Goal: Information Seeking & Learning: Check status

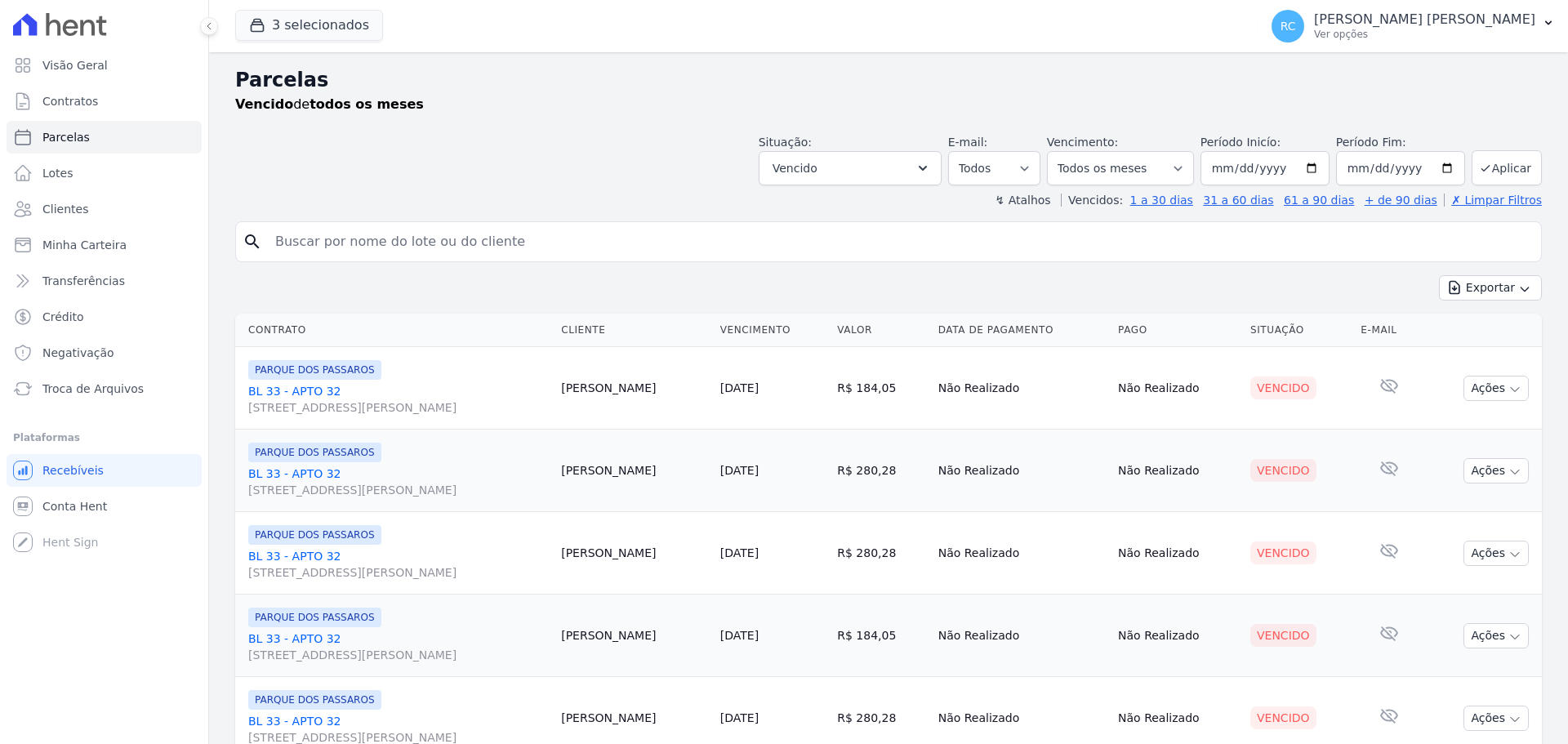
select select
click at [383, 225] on input "search" at bounding box center [899, 242] width 1269 height 32
paste input "[PERSON_NAME] DE SA"
type input "[PERSON_NAME] DE SA"
select select
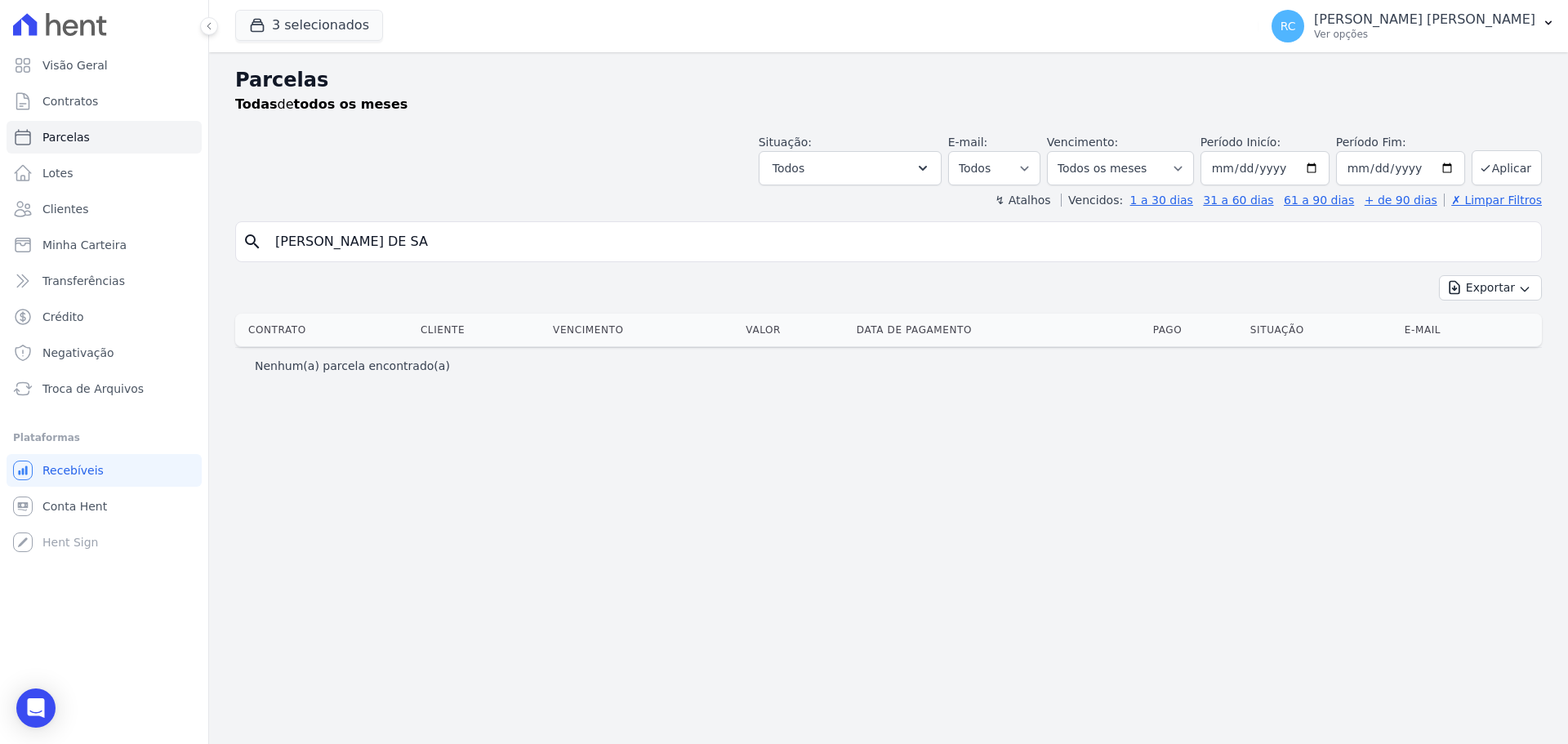
drag, startPoint x: 362, startPoint y: 237, endPoint x: 542, endPoint y: 216, distance: 181.2
click at [534, 222] on div "search [PERSON_NAME] DE SA" at bounding box center [889, 241] width 1307 height 41
type input "[PERSON_NAME]]"
select select
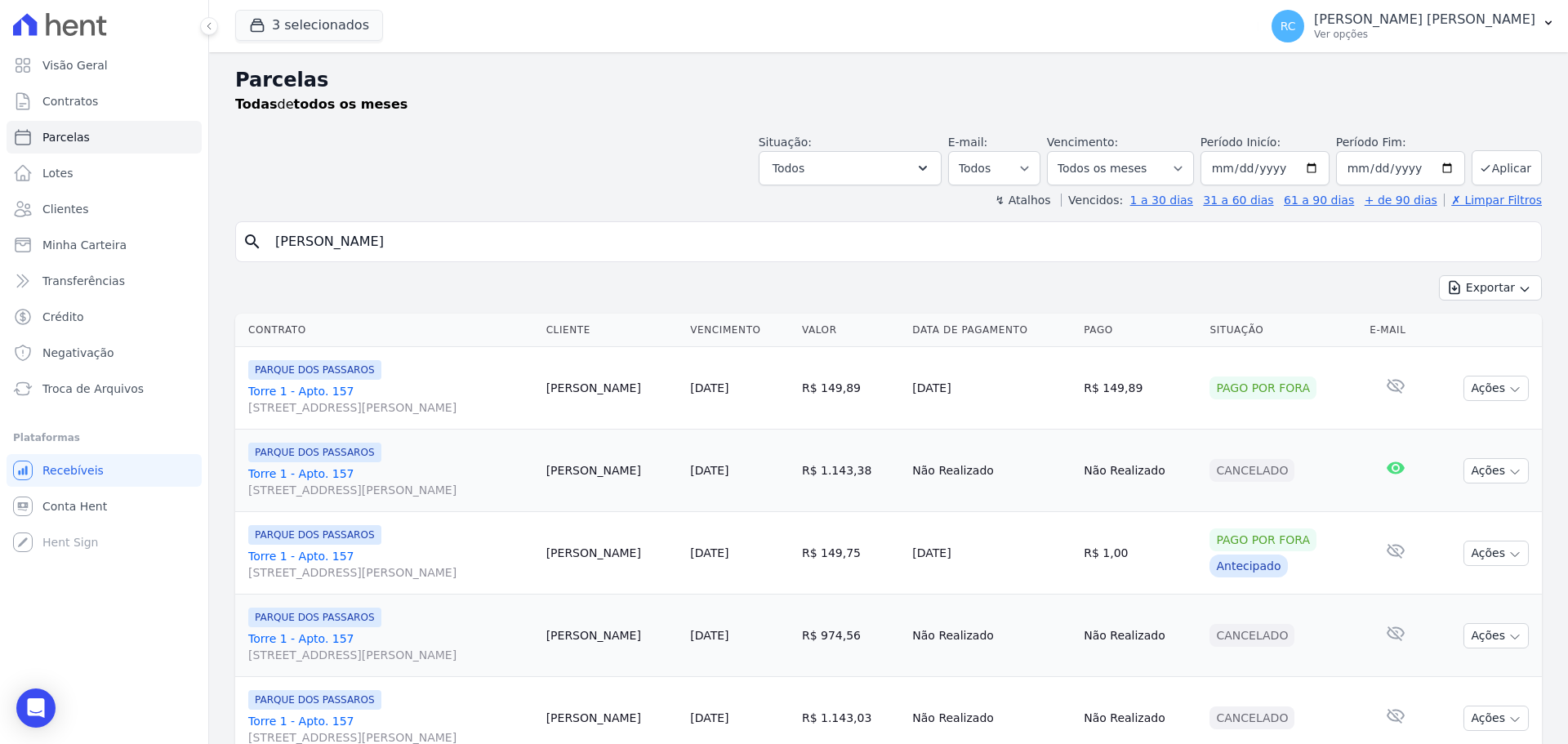
drag, startPoint x: 421, startPoint y: 231, endPoint x: 283, endPoint y: 190, distance: 144.0
click at [111, 237] on div "Visão Geral Contratos [GEOGRAPHIC_DATA] Lotes Clientes Minha Carteira Transferê…" at bounding box center [784, 372] width 1568 height 744
paste input "WANDERSON [PERSON_NAME]"
type input "[PERSON_NAME] [PERSON_NAME]"
select select
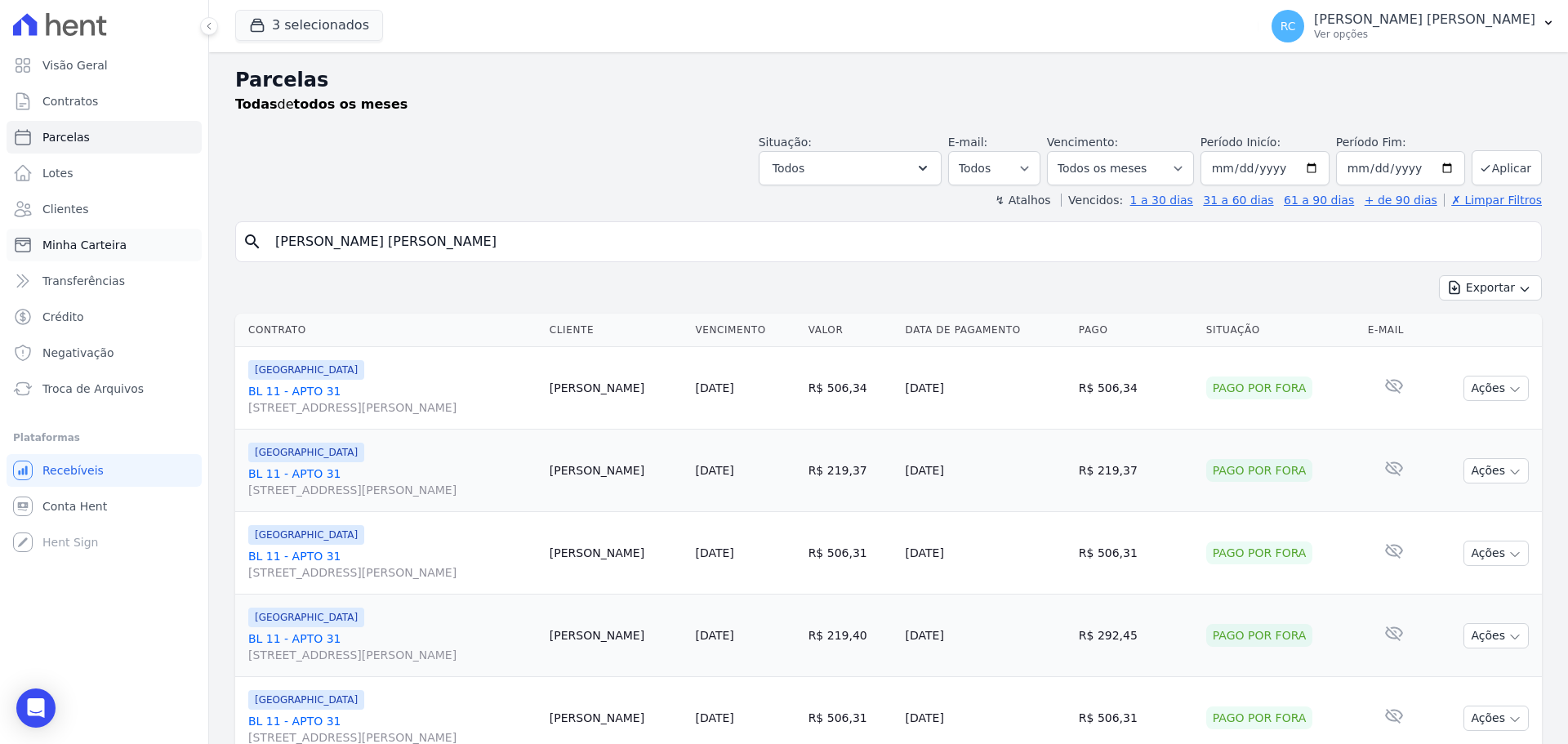
drag, startPoint x: 486, startPoint y: 225, endPoint x: 100, endPoint y: 246, distance: 386.6
click at [56, 257] on div "Visão Geral Contratos [GEOGRAPHIC_DATA] Lotes Clientes Minha Carteira Transferê…" at bounding box center [784, 372] width 1568 height 744
paste input "[PERSON_NAME] [PERSON_NAME]"
type input "[PERSON_NAME] [PERSON_NAME]"
select select
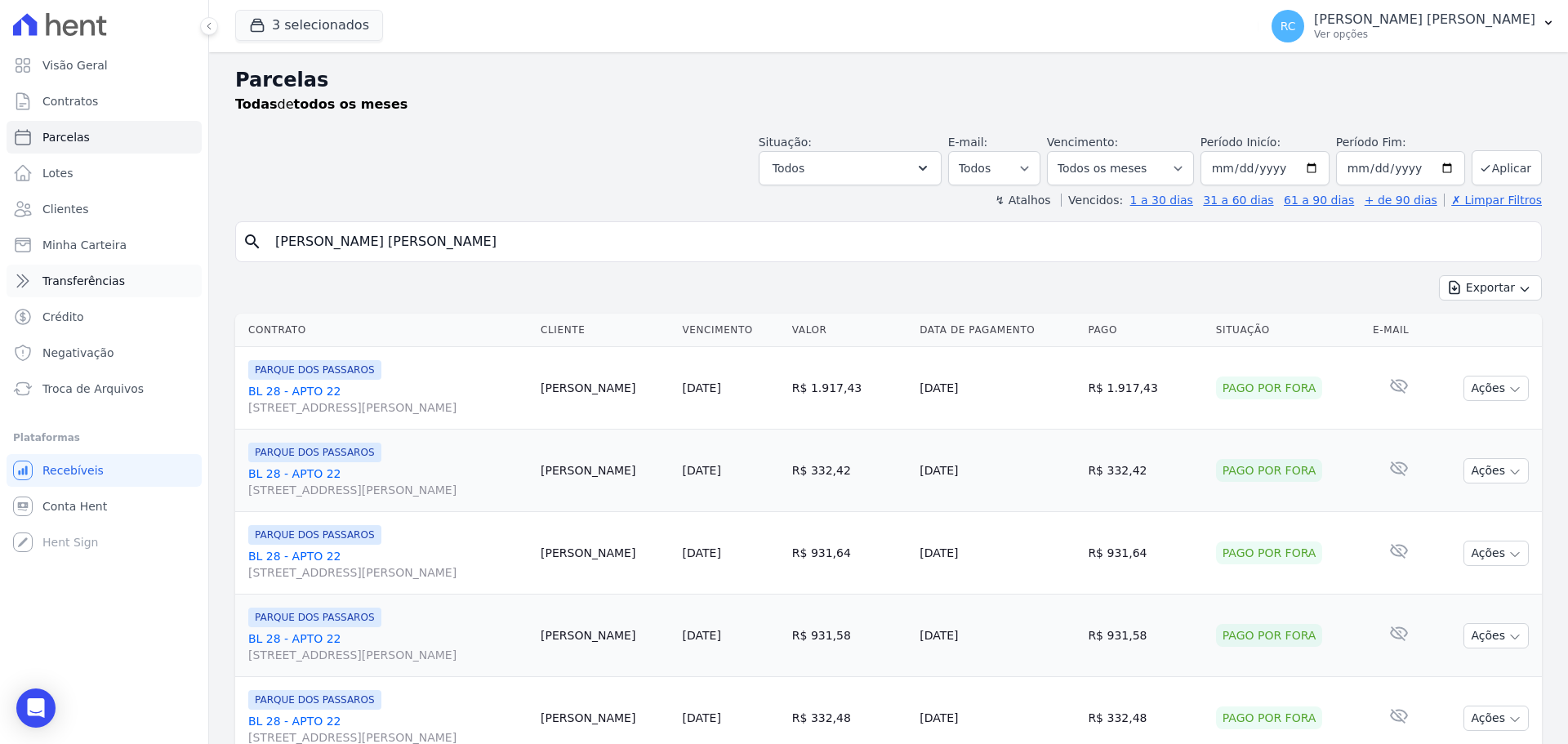
drag, startPoint x: 168, startPoint y: 270, endPoint x: 13, endPoint y: 277, distance: 155.2
click at [23, 275] on div "Visão Geral Contratos [GEOGRAPHIC_DATA] Lotes Clientes Minha Carteira Transferê…" at bounding box center [784, 372] width 1568 height 744
paste input "[PERSON_NAME] dos [PERSON_NAME]"
type input "[PERSON_NAME] dos [PERSON_NAME]"
select select
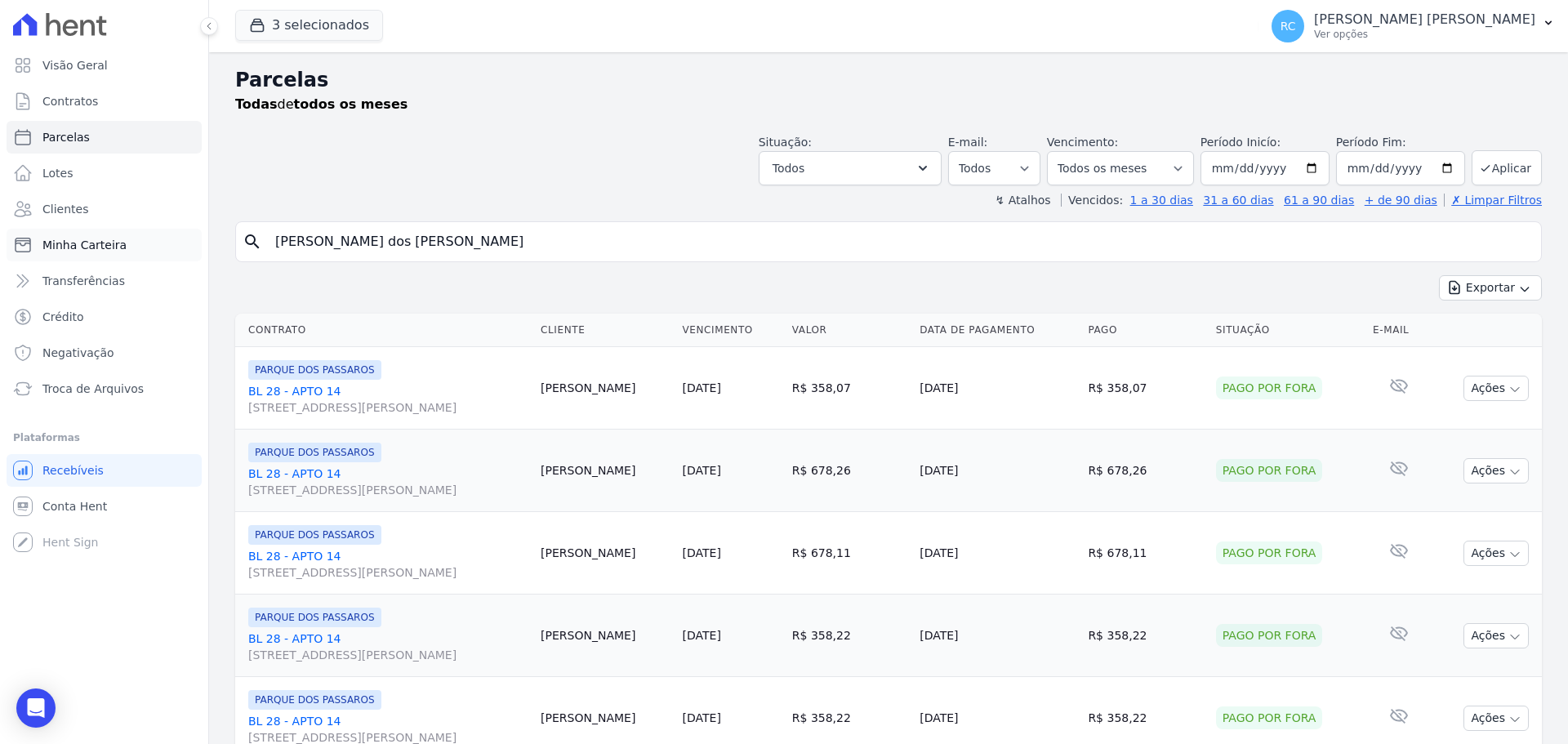
drag, startPoint x: 426, startPoint y: 247, endPoint x: 19, endPoint y: 234, distance: 407.2
click at [11, 242] on div "Visão Geral Contratos [GEOGRAPHIC_DATA] Lotes Clientes Minha Carteira Transferê…" at bounding box center [784, 372] width 1568 height 744
paste input "[PERSON_NAME]"
type input "[PERSON_NAME] [PERSON_NAME]"
select select
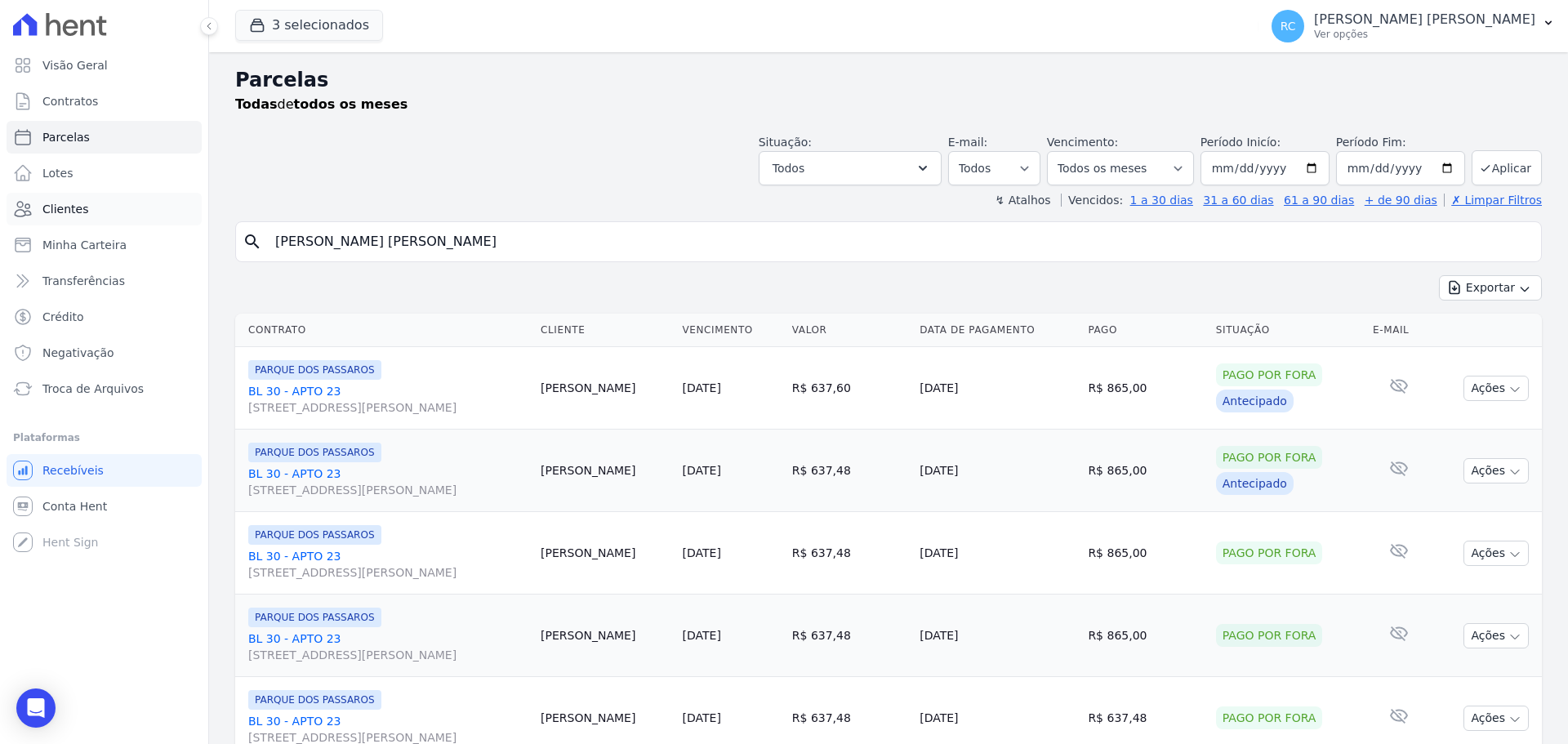
drag, startPoint x: 381, startPoint y: 234, endPoint x: 46, endPoint y: 205, distance: 336.3
click at [11, 231] on div "Visão Geral Contratos [GEOGRAPHIC_DATA] Lotes Clientes Minha Carteira Transferê…" at bounding box center [784, 372] width 1568 height 744
paste input "[PERSON_NAME] DOS [PERSON_NAME]"
type input "[PERSON_NAME] DOS [PERSON_NAME]"
select select
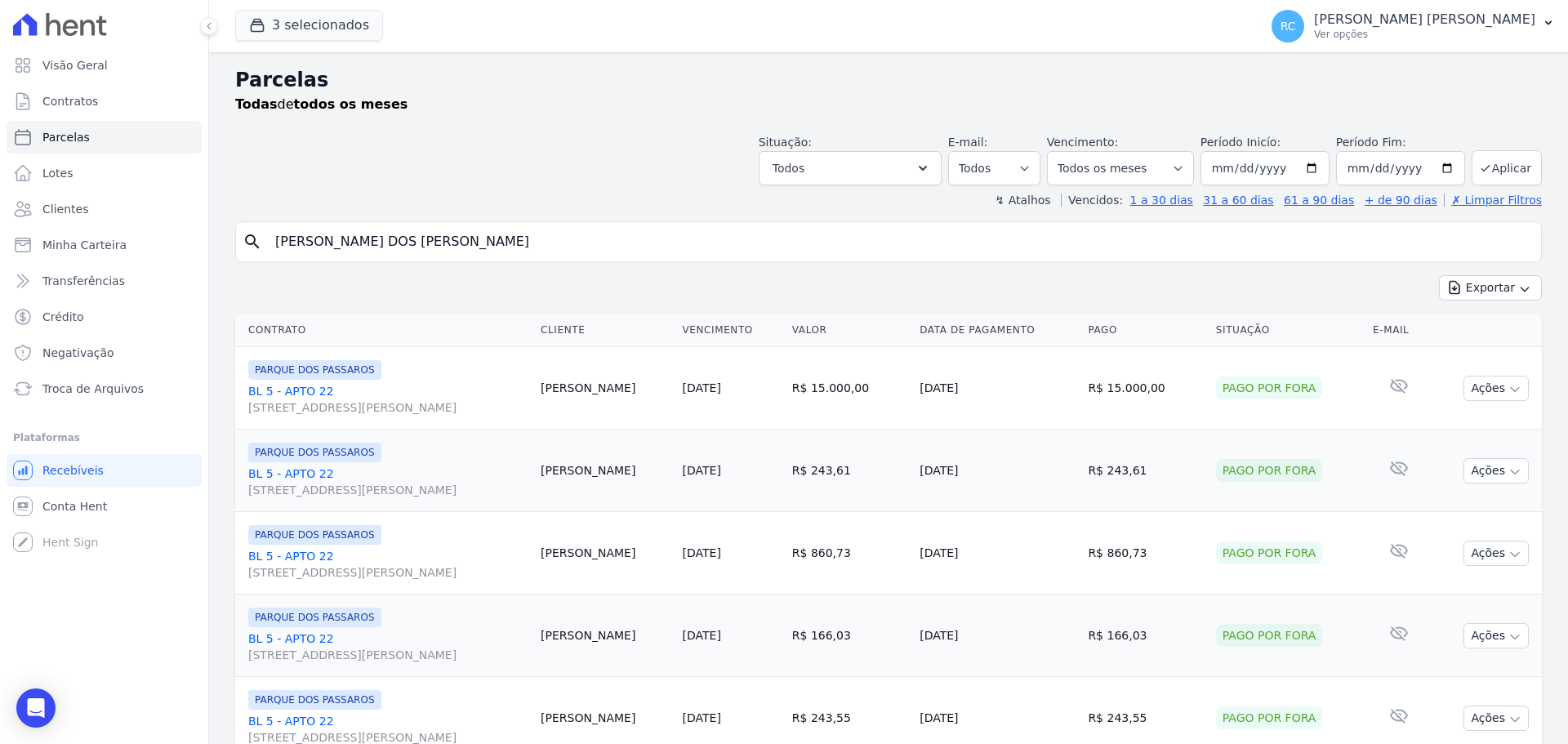
drag, startPoint x: 502, startPoint y: 243, endPoint x: 5, endPoint y: 246, distance: 497.0
click at [3, 248] on div "Visão Geral Contratos [GEOGRAPHIC_DATA] Lotes Clientes Minha Carteira Transferê…" at bounding box center [784, 372] width 1568 height 744
paste input "[PERSON_NAME] SOARE"
type input "[PERSON_NAME]"
select select
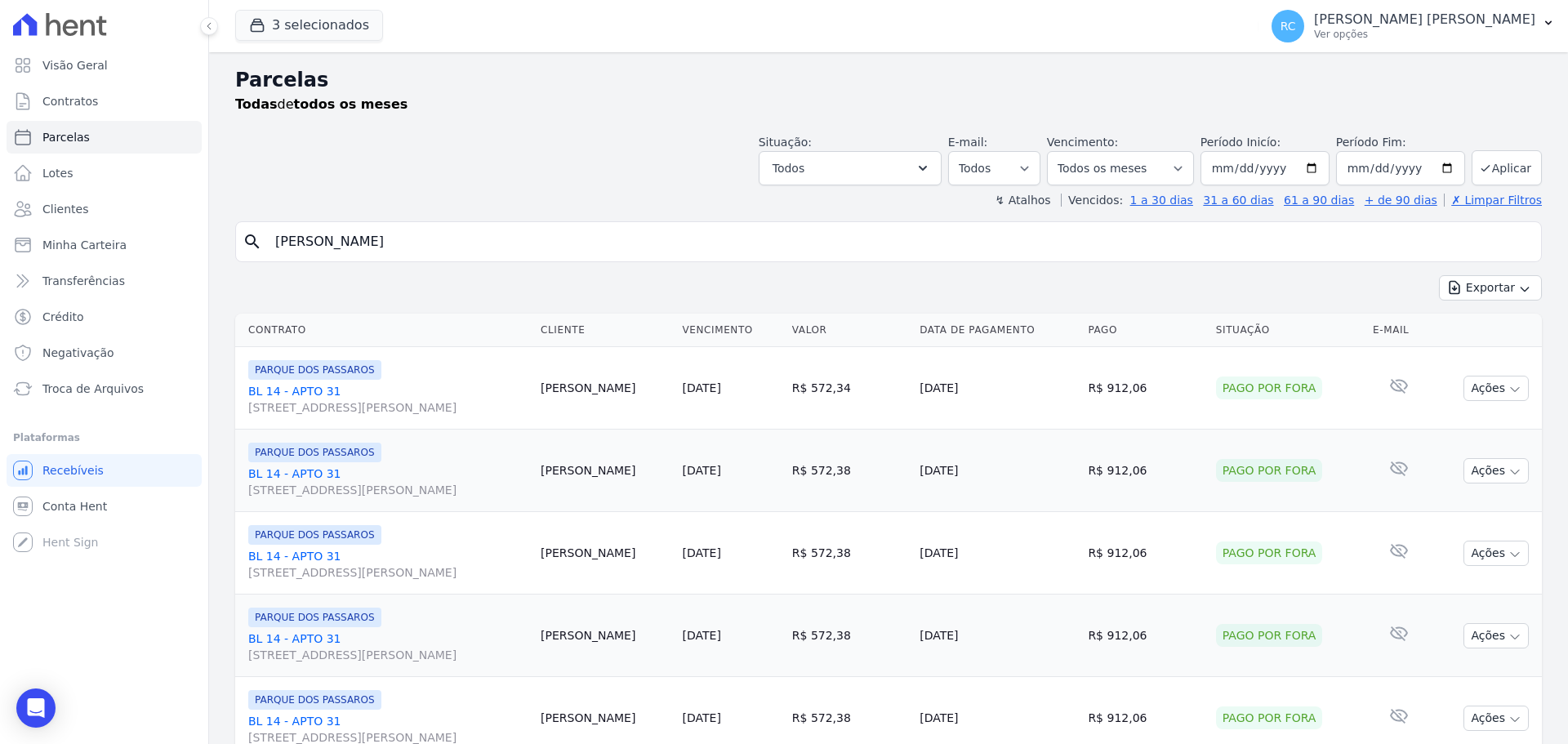
drag, startPoint x: 499, startPoint y: 226, endPoint x: 0, endPoint y: 198, distance: 499.8
click at [0, 198] on div "Visão Geral Contratos [GEOGRAPHIC_DATA] Lotes Clientes Minha Carteira Transferê…" at bounding box center [784, 372] width 1568 height 744
paste input "[PERSON_NAME] [PERSON_NAME]"
type input "[PERSON_NAME] [PERSON_NAME]"
select select
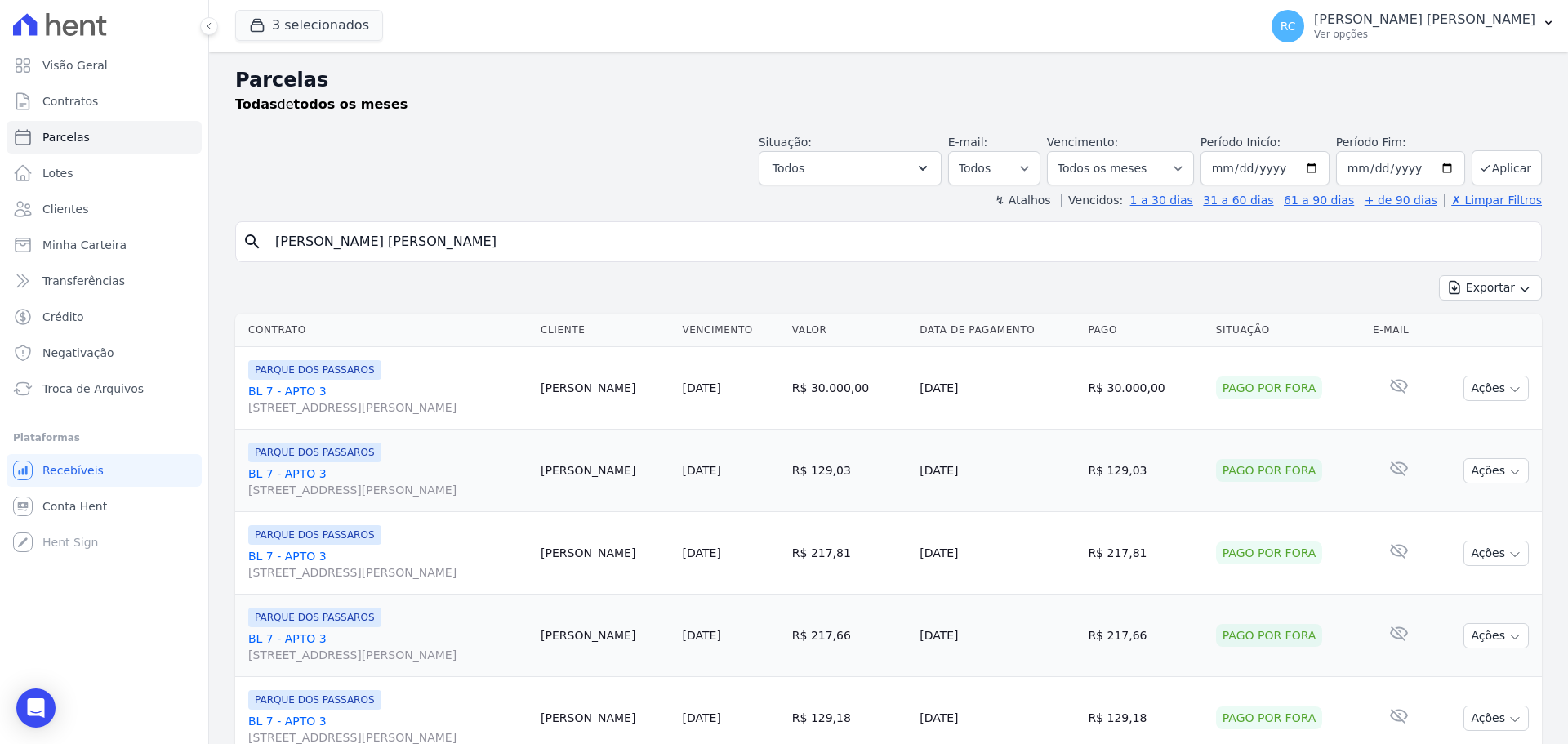
drag, startPoint x: 436, startPoint y: 245, endPoint x: 5, endPoint y: 277, distance: 432.2
click at [4, 278] on div "Visão Geral Contratos [GEOGRAPHIC_DATA] Lotes Clientes Minha Carteira Transferê…" at bounding box center [784, 372] width 1568 height 744
paste input "[PERSON_NAME] NOBRE [PERSON_NAME]"
type input "[PERSON_NAME] NOBRE [PERSON_NAME]"
select select
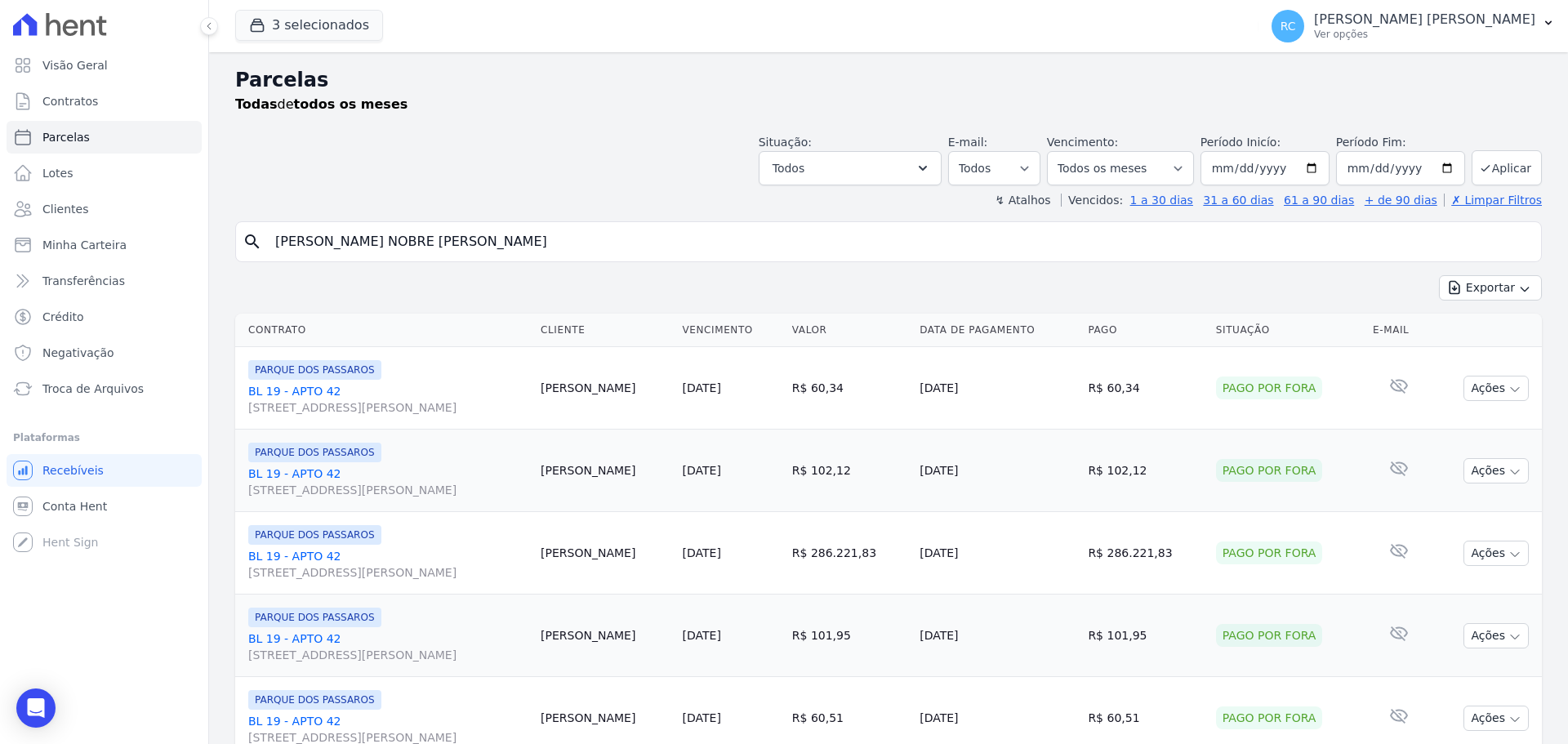
drag, startPoint x: 530, startPoint y: 241, endPoint x: 0, endPoint y: 203, distance: 531.4
click at [0, 203] on div "Visão Geral Contratos [GEOGRAPHIC_DATA] Lotes Clientes Minha Carteira Transferê…" at bounding box center [784, 372] width 1568 height 744
paste input "[PERSON_NAME] MANCHEIN [PERSON_NAME]"
type input "[PERSON_NAME] MANCHEIN [PERSON_NAME]"
select select
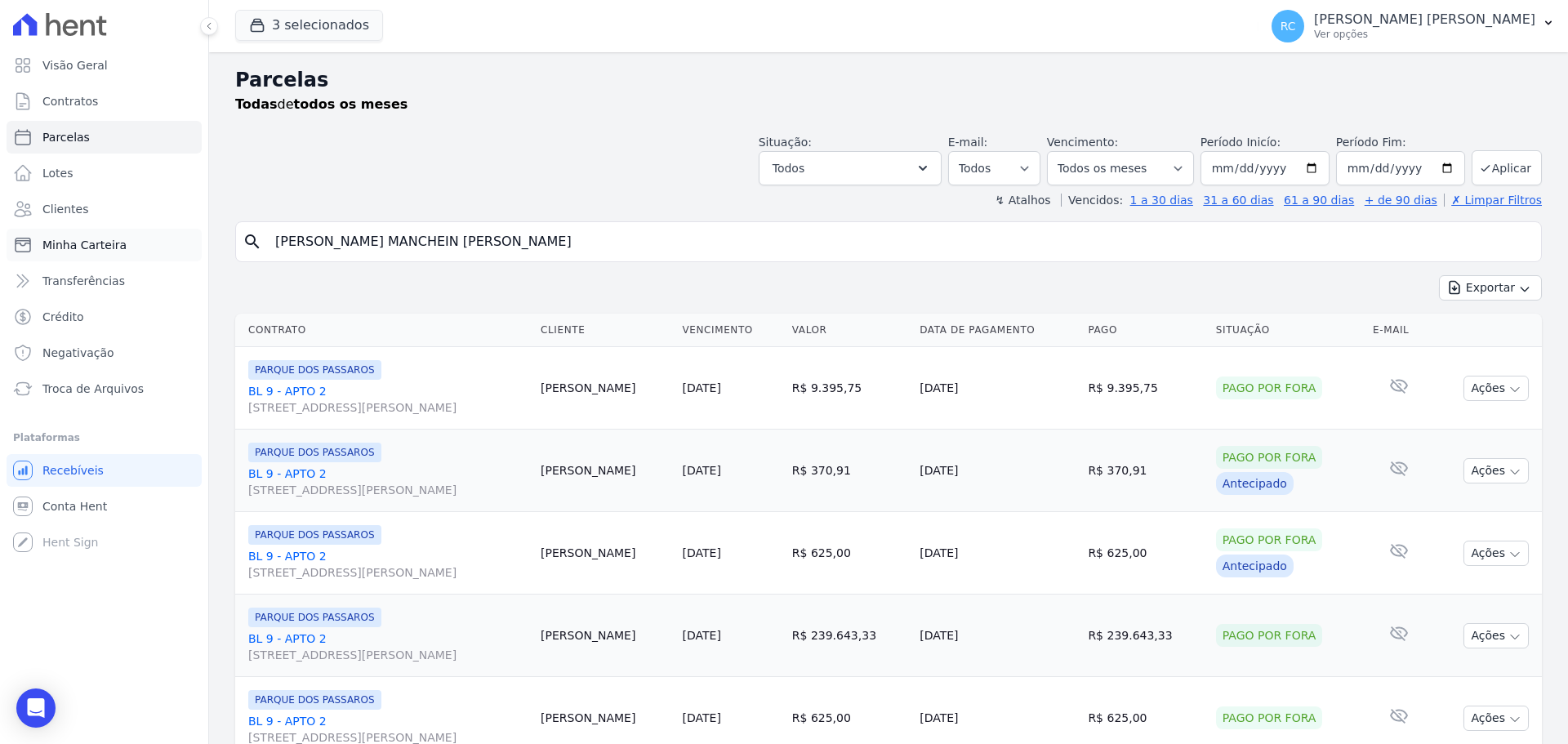
drag, startPoint x: 322, startPoint y: 254, endPoint x: 34, endPoint y: 254, distance: 288.0
click at [34, 254] on div "Visão Geral Contratos [GEOGRAPHIC_DATA] Lotes Clientes Minha Carteira Transferê…" at bounding box center [784, 372] width 1568 height 744
paste input "[PERSON_NAME]"
type input "[PERSON_NAME]"
select select
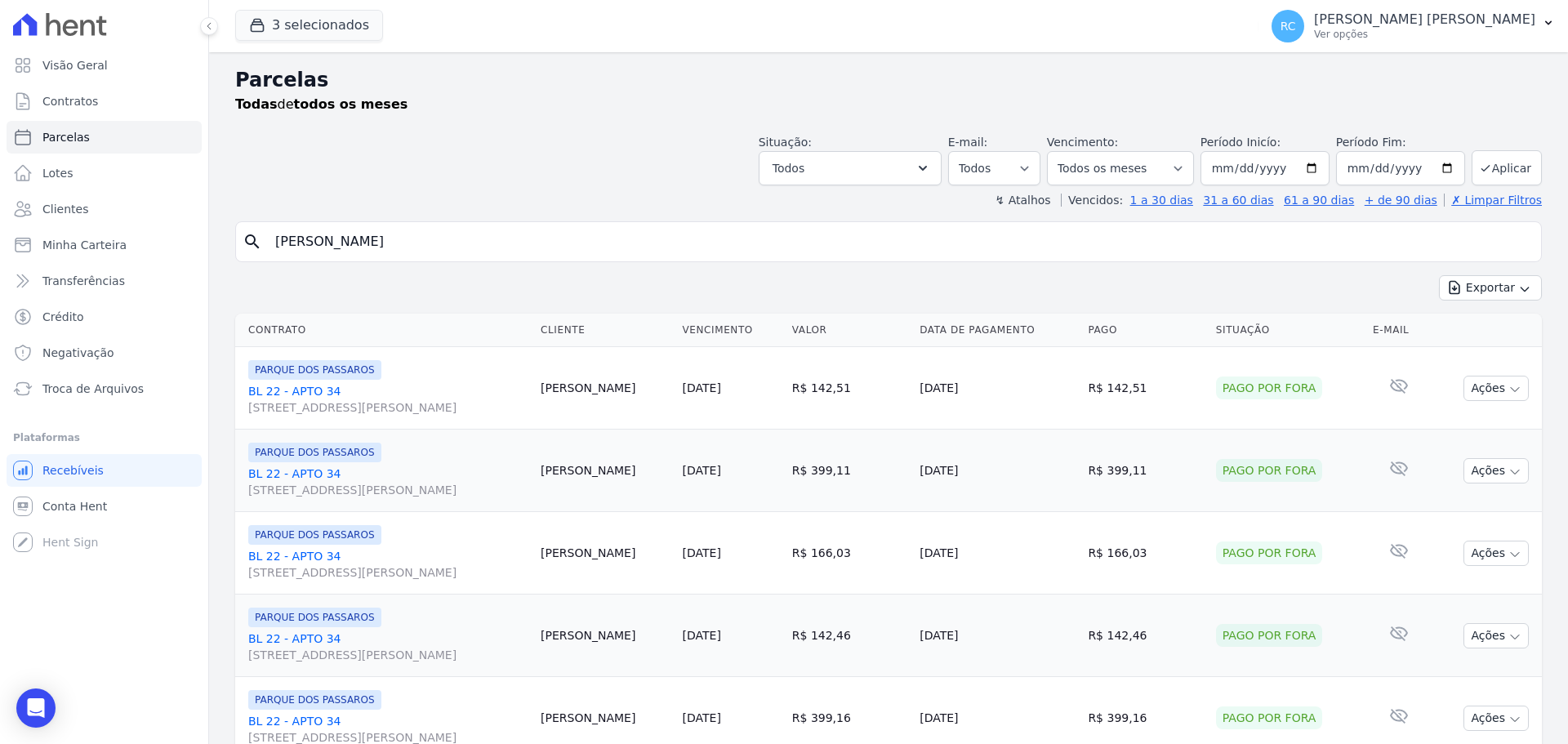
drag, startPoint x: 475, startPoint y: 229, endPoint x: 0, endPoint y: 246, distance: 475.3
click at [0, 243] on div "Visão Geral Contratos [GEOGRAPHIC_DATA] Lotes Clientes Minha Carteira Transferê…" at bounding box center [784, 372] width 1568 height 744
paste input "UCAS GOMES DA SILV"
type input "[PERSON_NAME]"
select select
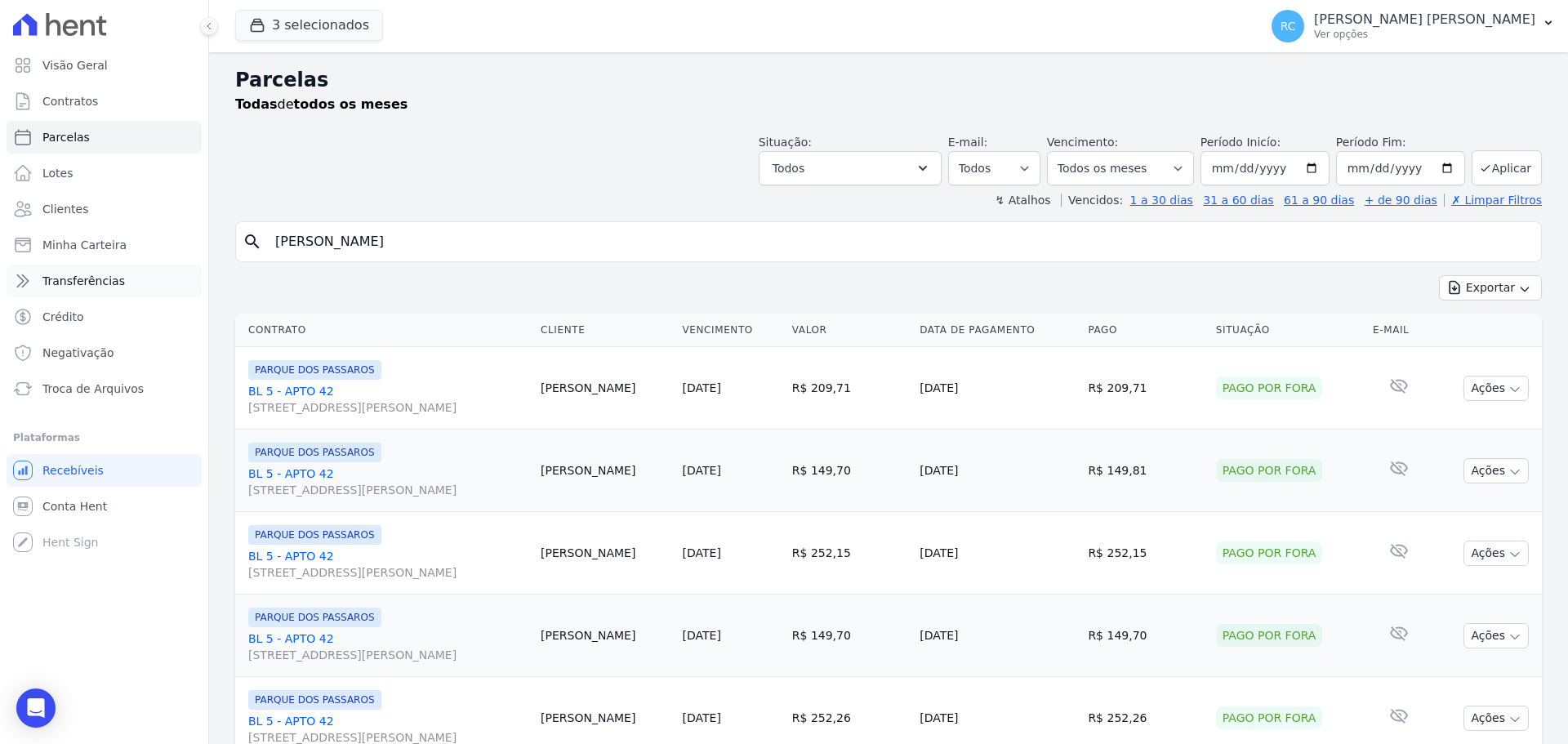
drag, startPoint x: 454, startPoint y: 243, endPoint x: 16, endPoint y: 266, distance: 438.6
click at [5, 277] on div "Visão Geral Contratos [GEOGRAPHIC_DATA] Lotes Clientes Minha Carteira Transferê…" at bounding box center [784, 372] width 1568 height 744
paste input "[PERSON_NAME] DOS [PERSON_NAME]"
type input "[PERSON_NAME] DOS [PERSON_NAME]"
select select
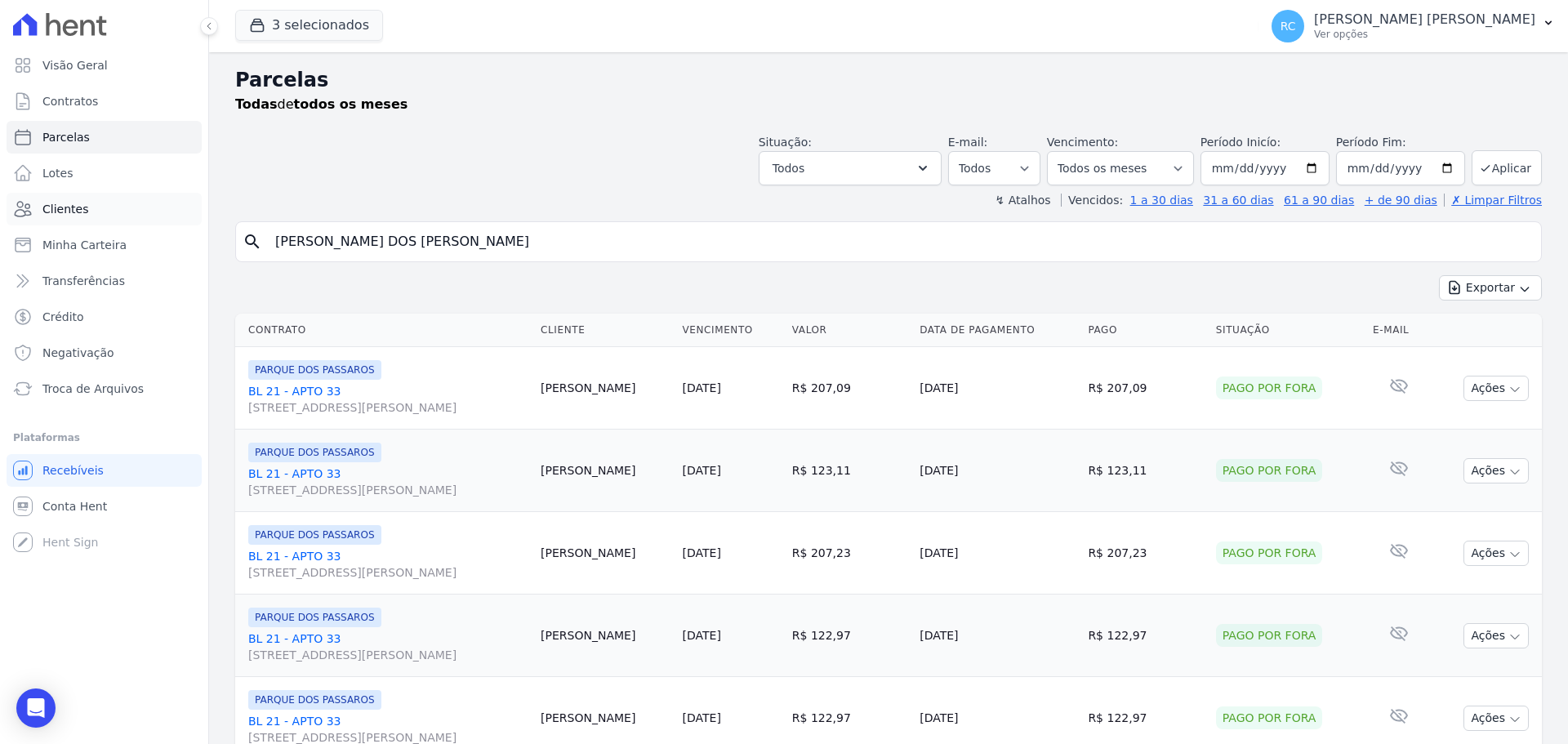
drag, startPoint x: 470, startPoint y: 246, endPoint x: 6, endPoint y: 207, distance: 465.6
click at [0, 214] on div "Visão Geral Contratos [GEOGRAPHIC_DATA] Lotes Clientes Minha Carteira Transferê…" at bounding box center [784, 372] width 1568 height 744
paste input "[PERSON_NAME] [PERSON_NAME]"
type input "[PERSON_NAME] [PERSON_NAME]"
select select
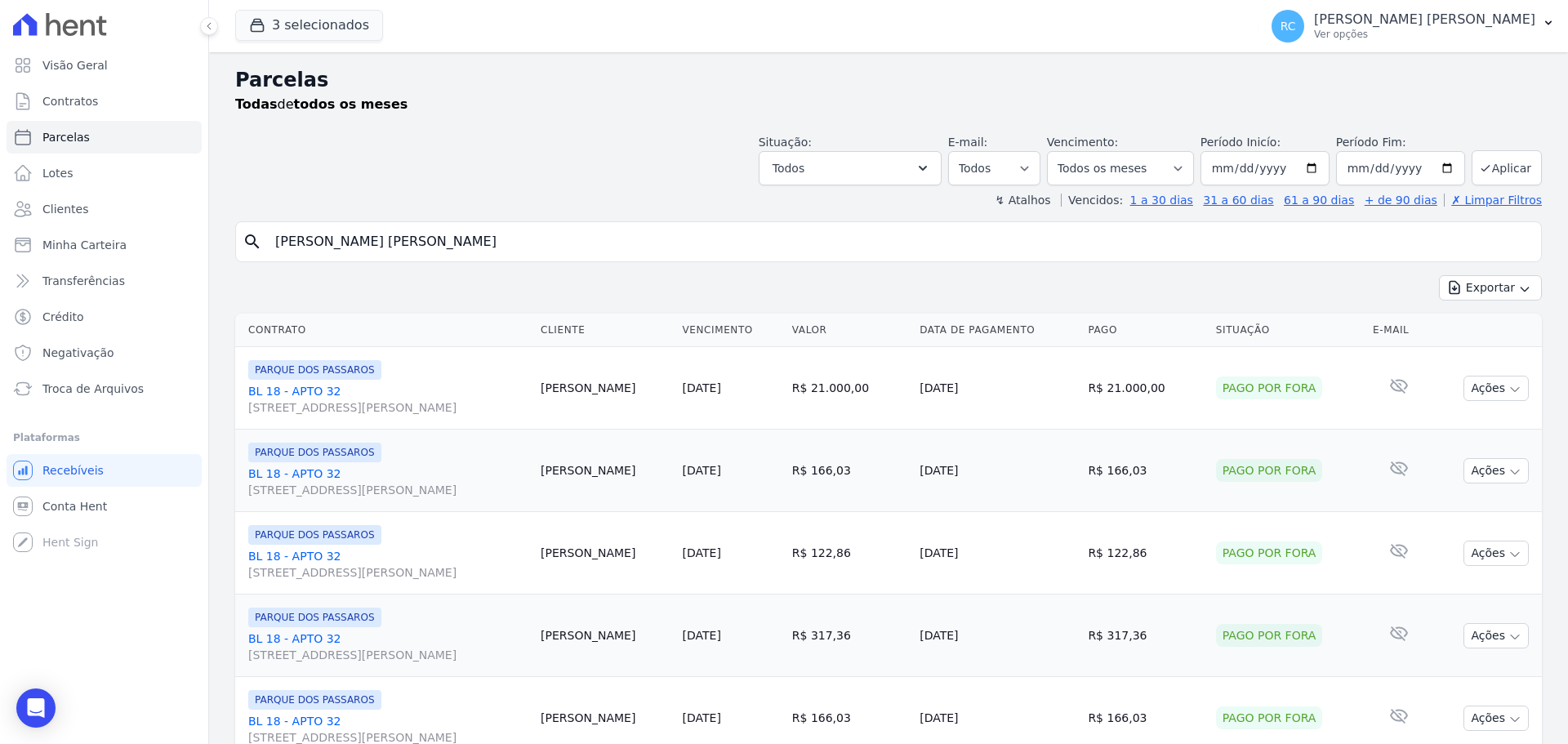
drag, startPoint x: 485, startPoint y: 238, endPoint x: 0, endPoint y: 229, distance: 485.1
click at [0, 217] on div "Visão Geral Contratos [GEOGRAPHIC_DATA] Lotes Clientes Minha Carteira Transferê…" at bounding box center [784, 372] width 1568 height 744
paste input "ICHARD DOS ANJOS MOU"
type input "[PERSON_NAME] ANJOS MOURA"
select select
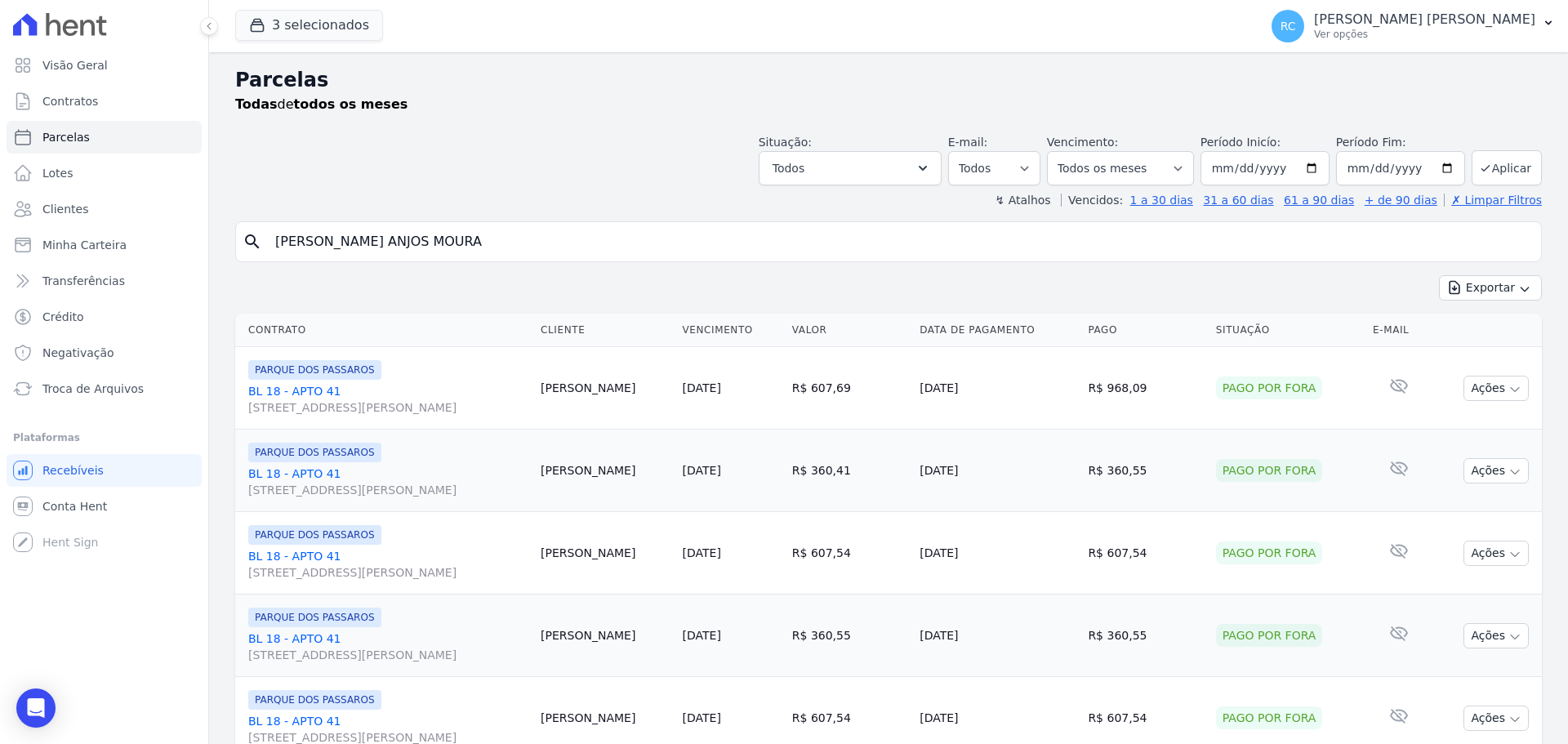
drag, startPoint x: 484, startPoint y: 238, endPoint x: 0, endPoint y: 225, distance: 484.2
click at [0, 223] on div "Visão Geral Contratos [GEOGRAPHIC_DATA] Lotes Clientes Minha Carteira Transferê…" at bounding box center [784, 372] width 1568 height 744
paste input "[PERSON_NAME] [PERSON_NAME]"
type input "[PERSON_NAME] [PERSON_NAME]"
select select
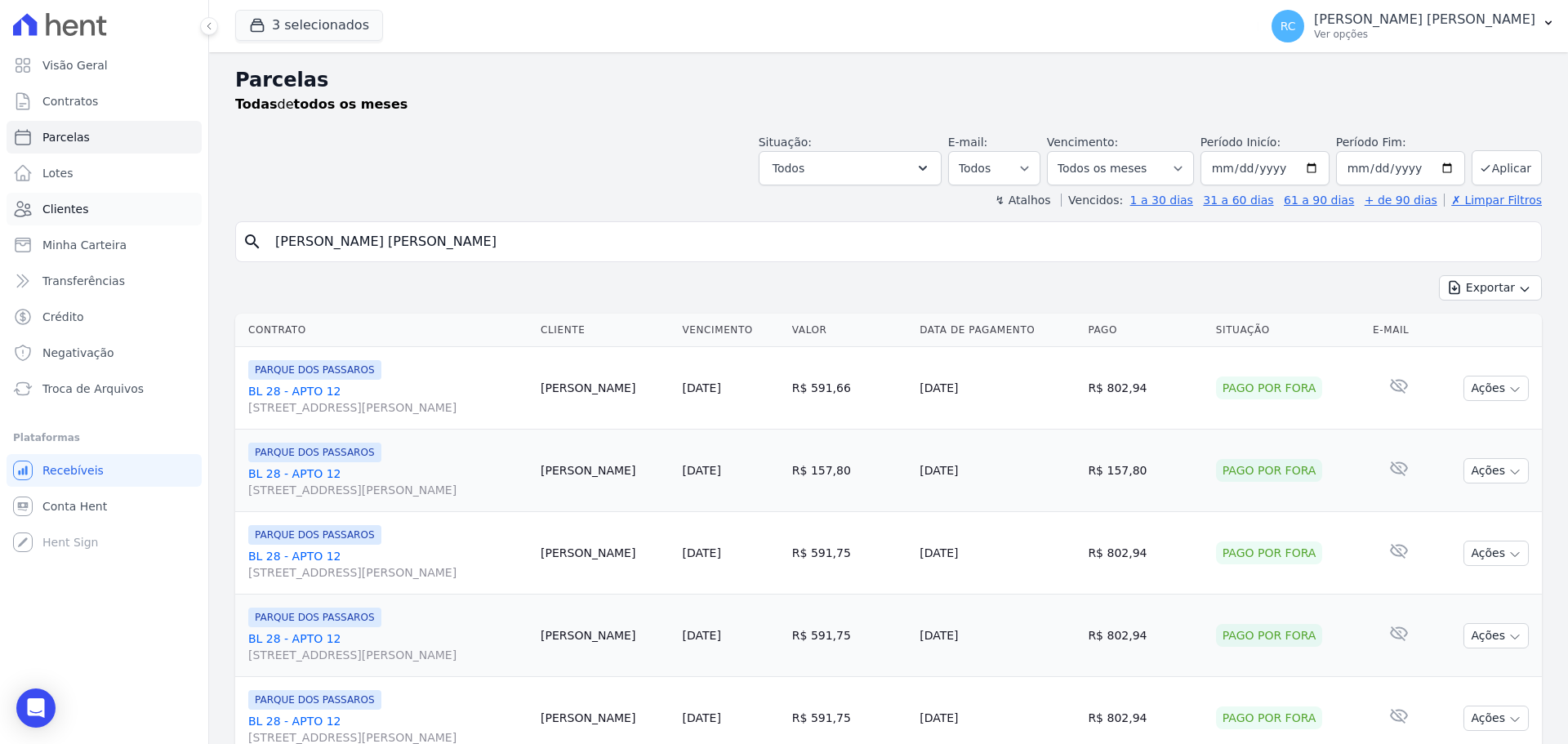
paste input "[PERSON_NAME]"
drag, startPoint x: 456, startPoint y: 243, endPoint x: 115, endPoint y: 216, distance: 342.1
click at [115, 216] on div "Visão Geral Contratos [GEOGRAPHIC_DATA] Lotes Clientes Minha Carteira Transferê…" at bounding box center [784, 372] width 1568 height 744
type input "[PERSON_NAME]"
select select
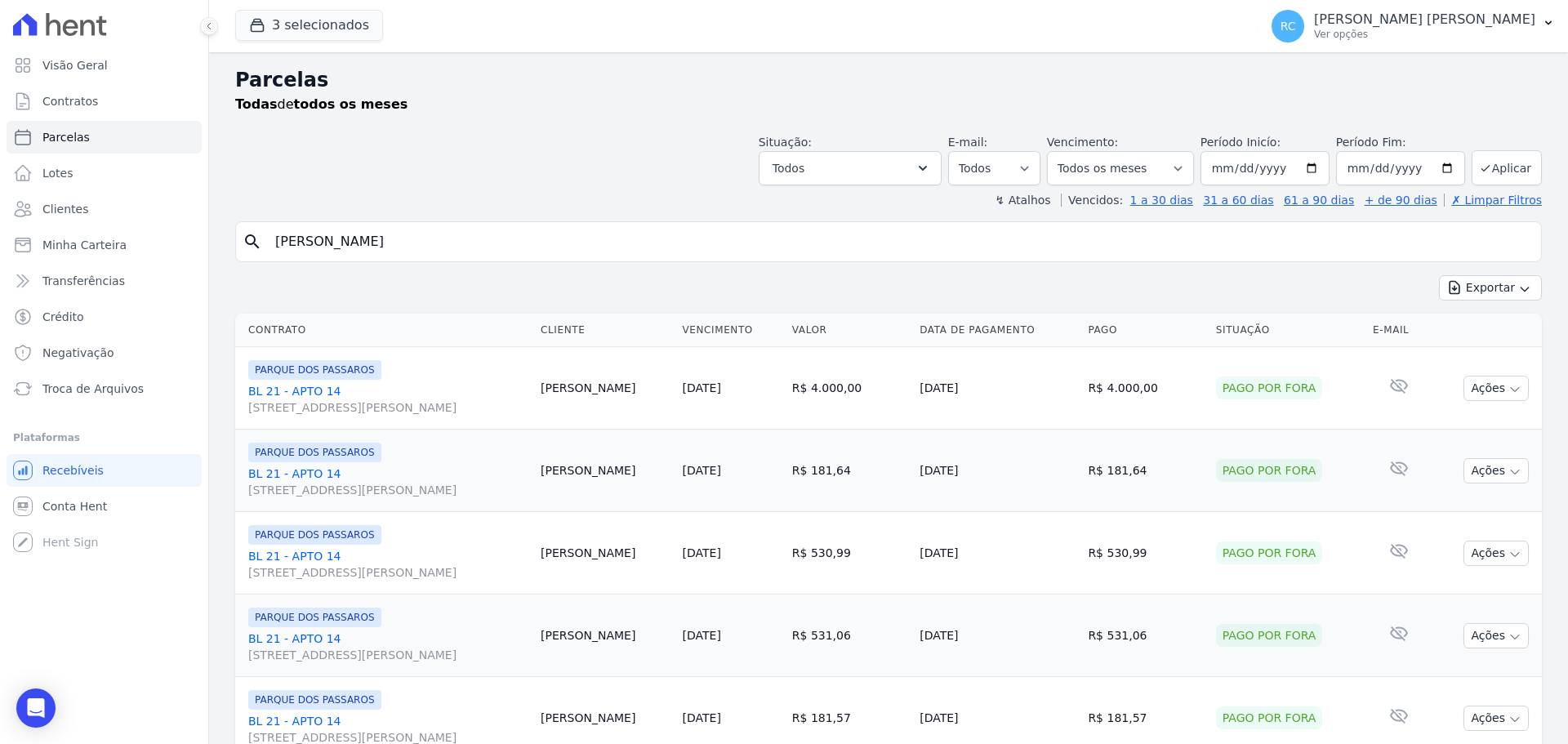
drag, startPoint x: 474, startPoint y: 239, endPoint x: 0, endPoint y: 254, distance: 474.2
click at [0, 254] on div "Visão Geral Contratos [GEOGRAPHIC_DATA] Lotes Clientes Minha Carteira Transferê…" at bounding box center [784, 372] width 1568 height 744
paste input "[PERSON_NAME]"
type input "[PERSON_NAME]"
select select
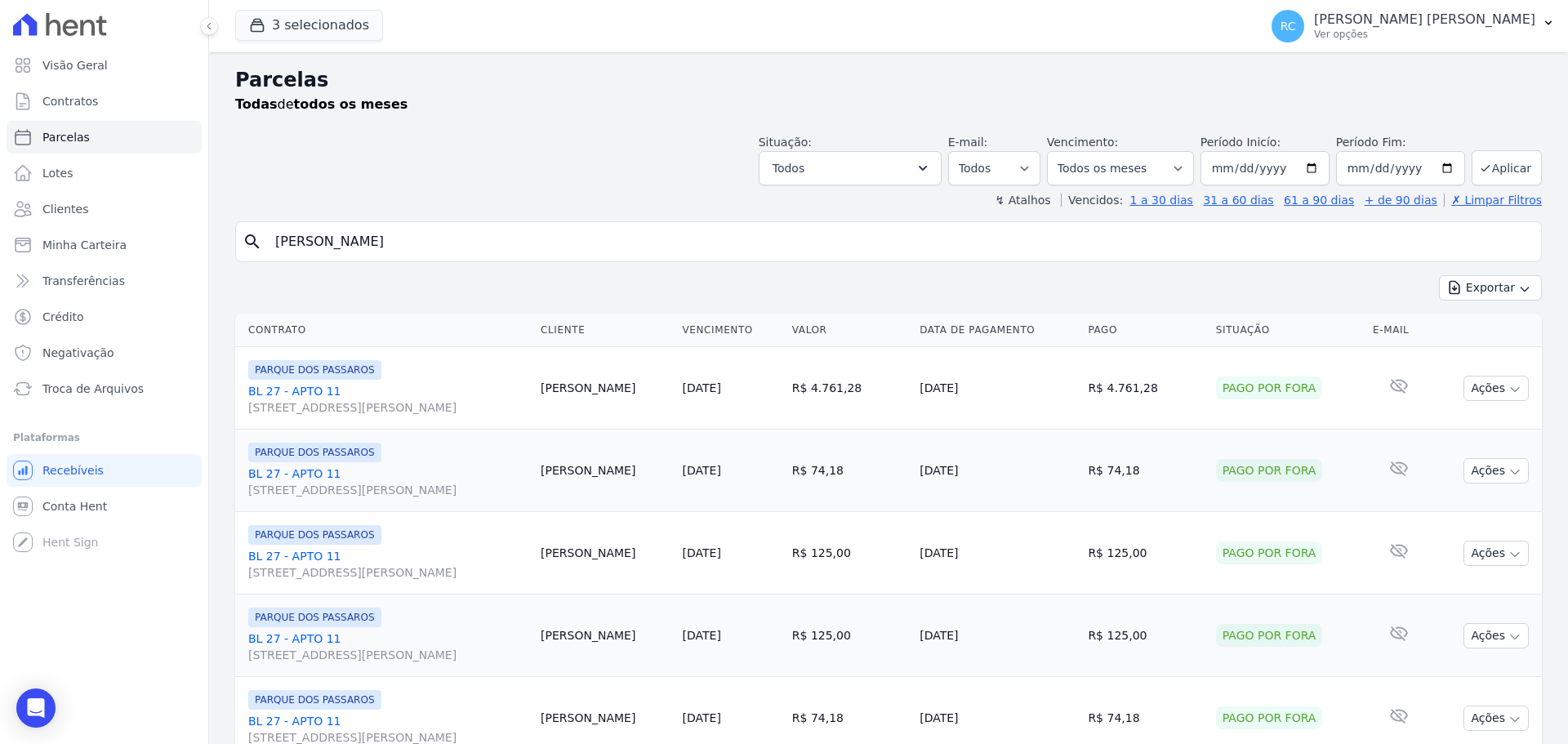
drag, startPoint x: 503, startPoint y: 235, endPoint x: 0, endPoint y: 264, distance: 503.8
click at [0, 264] on div "Visão Geral Contratos [GEOGRAPHIC_DATA] Lotes Clientes Minha Carteira Transferê…" at bounding box center [784, 372] width 1568 height 744
paste input "[PERSON_NAME]"
type input "[PERSON_NAME]"
select select
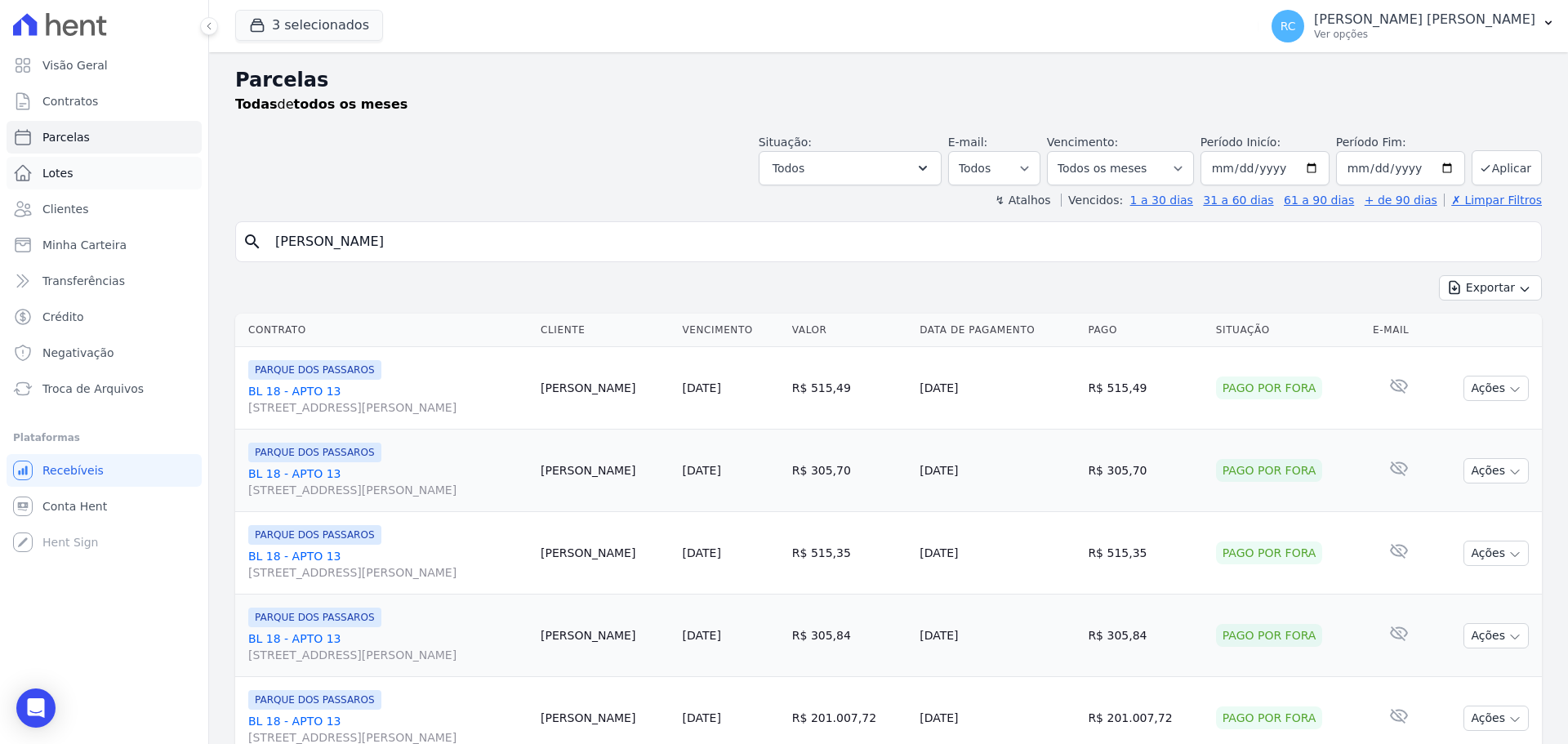
drag, startPoint x: 185, startPoint y: 253, endPoint x: 120, endPoint y: 174, distance: 102.3
click at [14, 262] on div "Visão Geral Contratos [GEOGRAPHIC_DATA] Lotes Clientes Minha Carteira Transferê…" at bounding box center [784, 372] width 1568 height 744
paste input "[PERSON_NAME] dos [PERSON_NAME]"
type input "[PERSON_NAME] dos [PERSON_NAME]"
select select
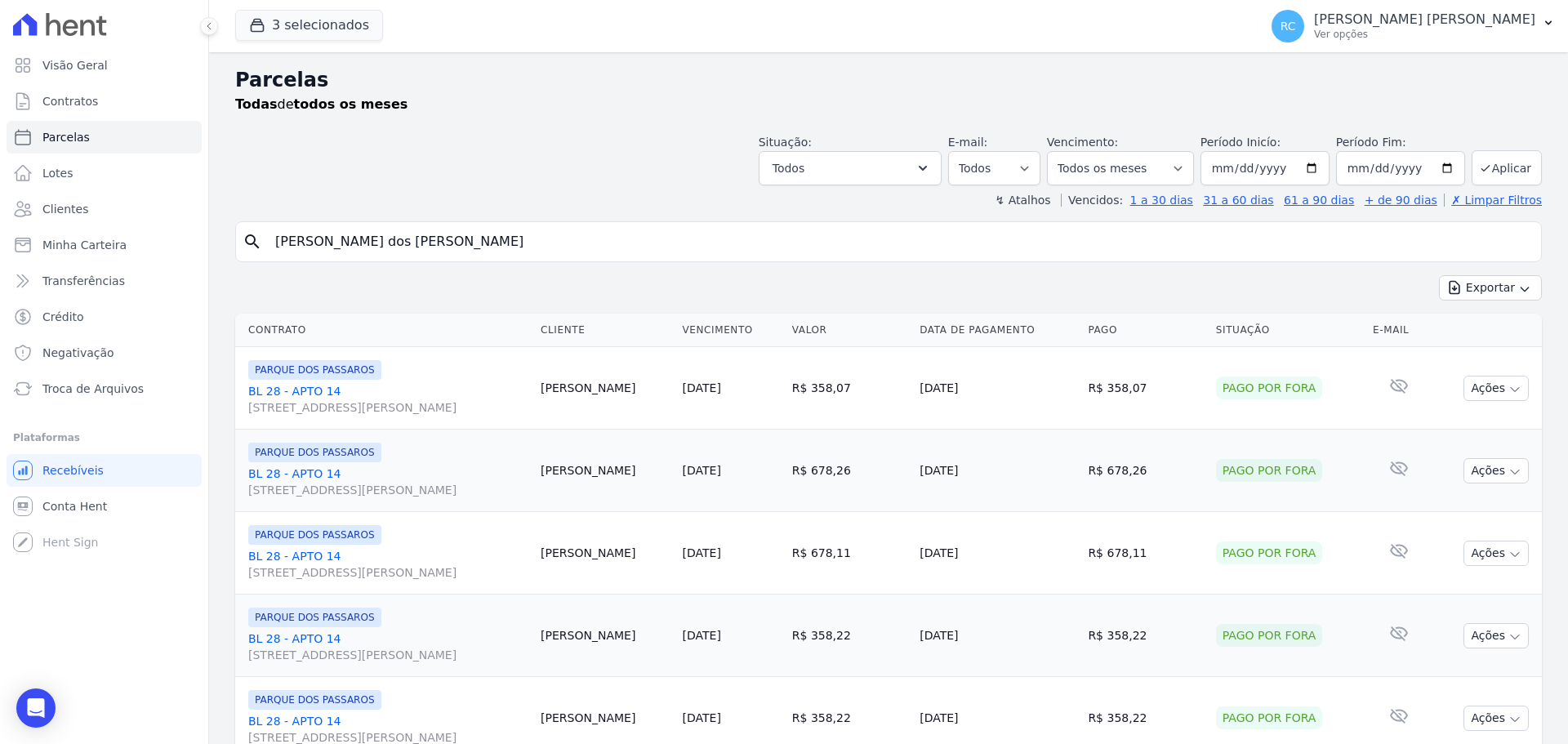
drag, startPoint x: 451, startPoint y: 243, endPoint x: 0, endPoint y: 280, distance: 452.5
click at [0, 280] on div "Visão Geral Contratos [GEOGRAPHIC_DATA] Lotes Clientes Minha Carteira Transferê…" at bounding box center [784, 372] width 1568 height 744
paste input "[PERSON_NAME] [PERSON_NAME]"
type input "[PERSON_NAME] [PERSON_NAME]"
select select
